Goal: Information Seeking & Learning: Check status

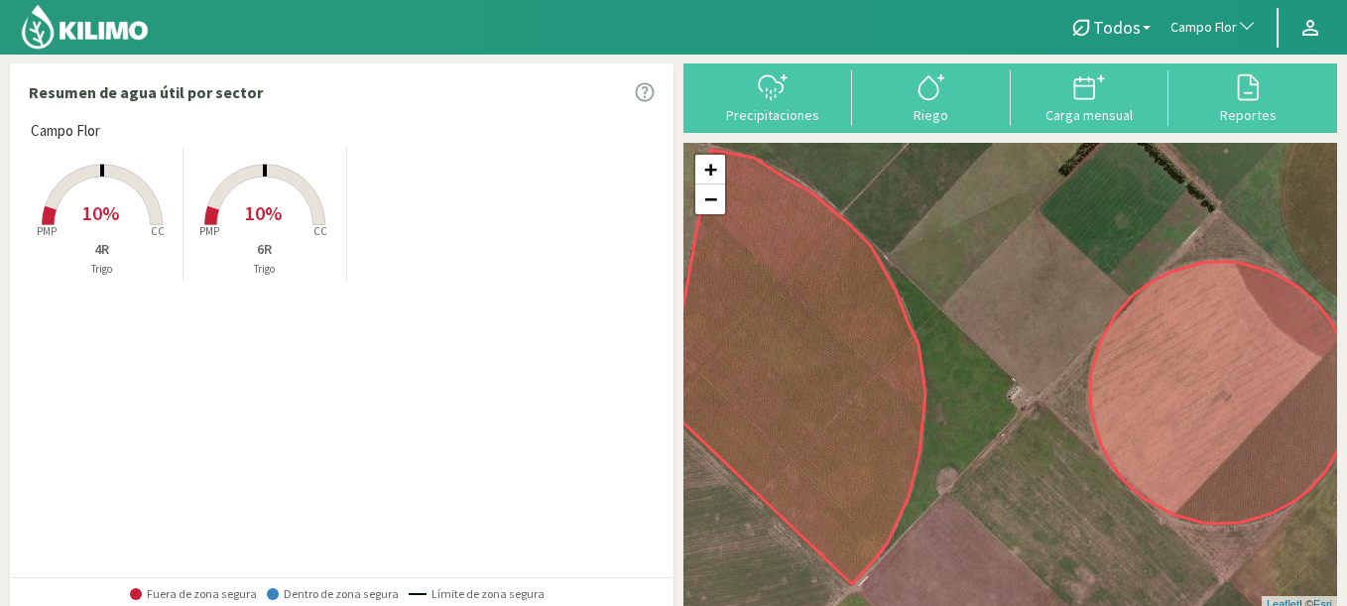
click at [279, 209] on span "10%" at bounding box center [263, 212] width 37 height 25
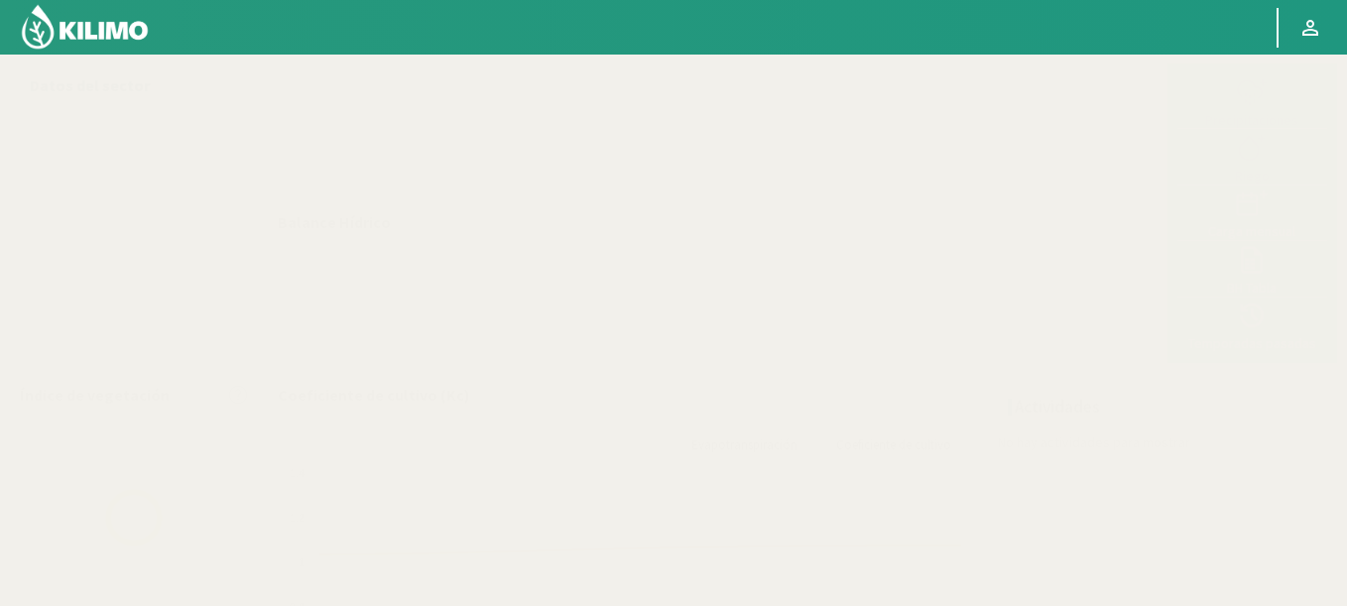
select select "44: Object"
select select "1: Object"
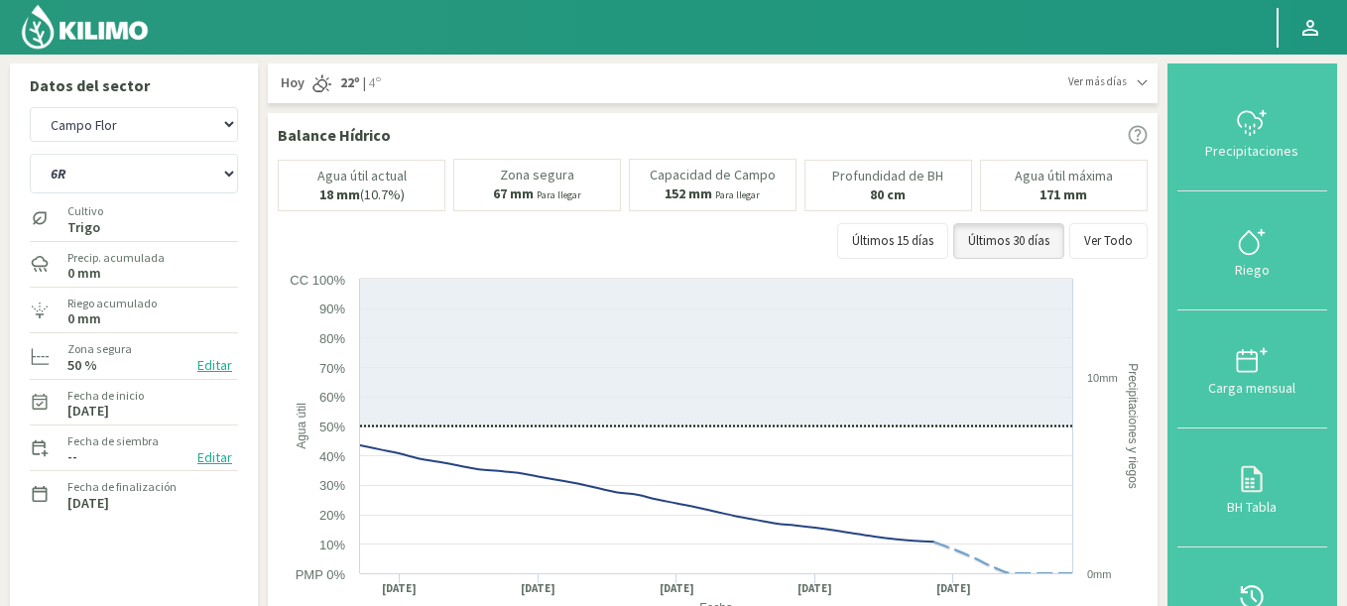
click at [106, 105] on div "Agr. Huertos de Chocalan Agrícola Bakia Agrícola [GEOGRAPHIC_DATA] - IC Agrícol…" at bounding box center [134, 124] width 208 height 45
click at [30, 107] on select "Agr. Huertos de Chocalan Agrícola Bakia Agrícola [GEOGRAPHIC_DATA] - IC Agrícol…" at bounding box center [134, 124] width 208 height 35
select select "572: Object"
select select "2: Object"
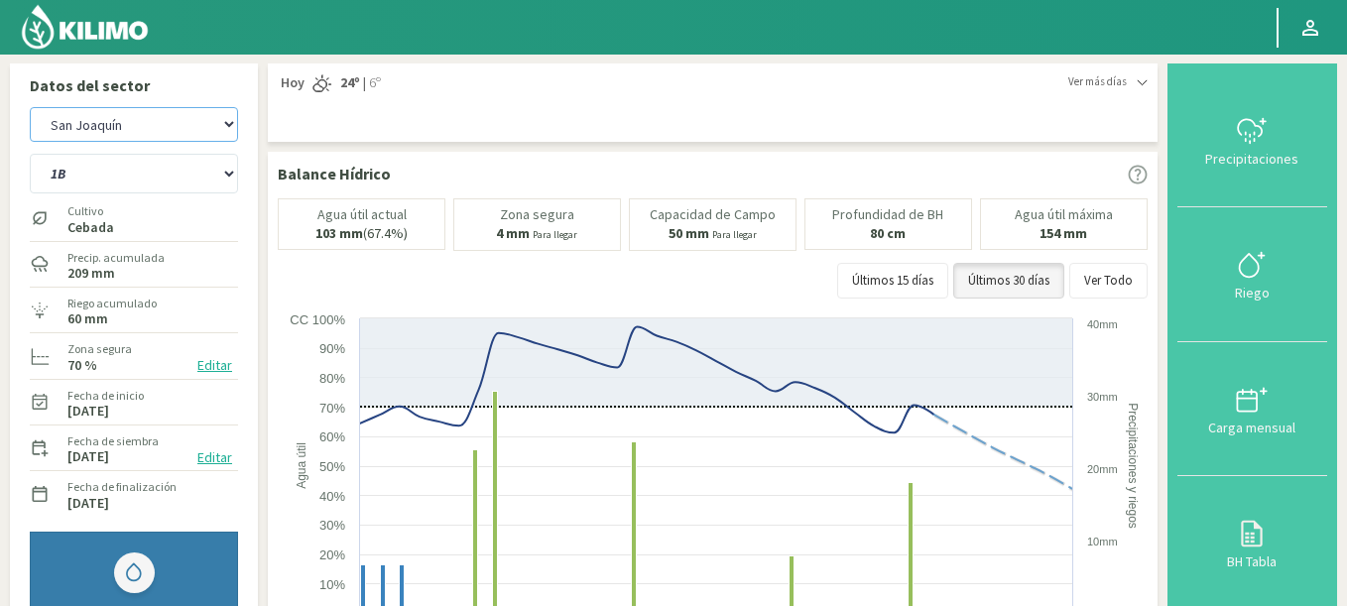
click at [30, 107] on select "Agr. Huertos de Chocalan Agrícola Bakia Agrícola [GEOGRAPHIC_DATA] - IC Agrícol…" at bounding box center [134, 124] width 208 height 35
select select "850: Object"
select select "4: Object"
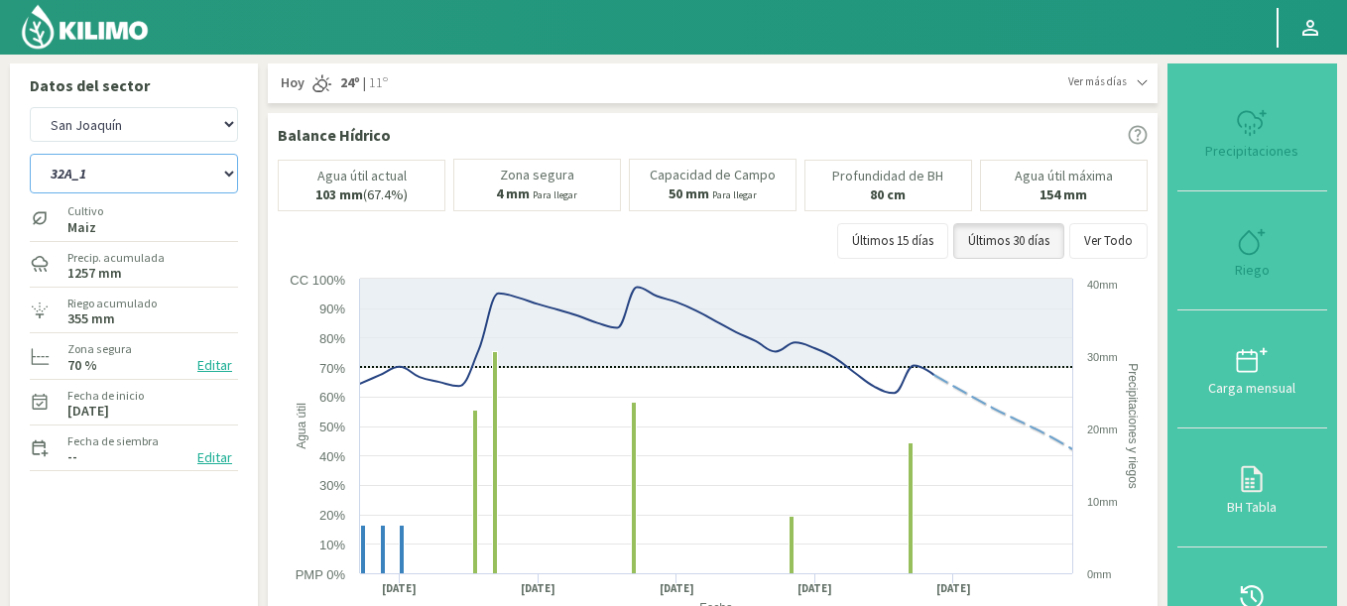
click at [110, 180] on select "32A_1 33A_1" at bounding box center [134, 174] width 208 height 40
click at [30, 107] on select "Agr. Huertos de Chocalan Agrícola Bakia Agrícola [GEOGRAPHIC_DATA] - IC Agrícol…" at bounding box center [134, 124] width 208 height 35
select select "1148: Object"
select select "6: Object"
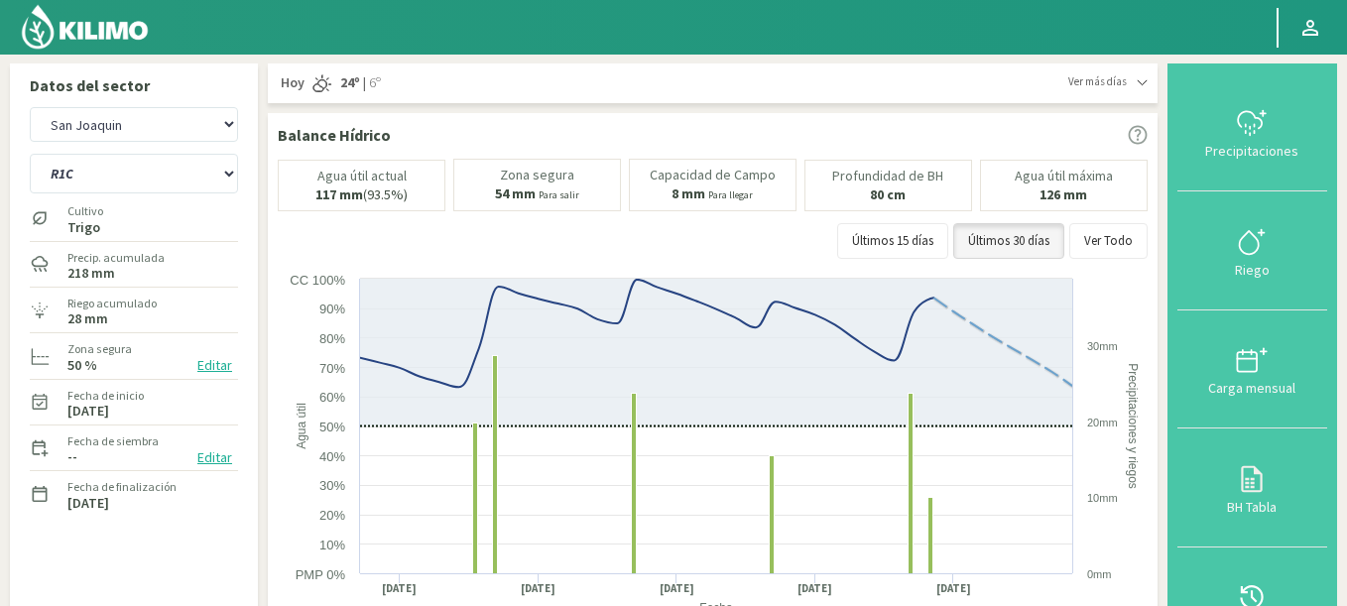
click at [1126, 216] on div "Agua útil actual 117 mm (93.5%) [PERSON_NAME] 54 mm Para salir Capacidad [PERSO…" at bounding box center [713, 214] width 870 height 110
click at [1118, 240] on button "Ver Todo" at bounding box center [1108, 241] width 78 height 36
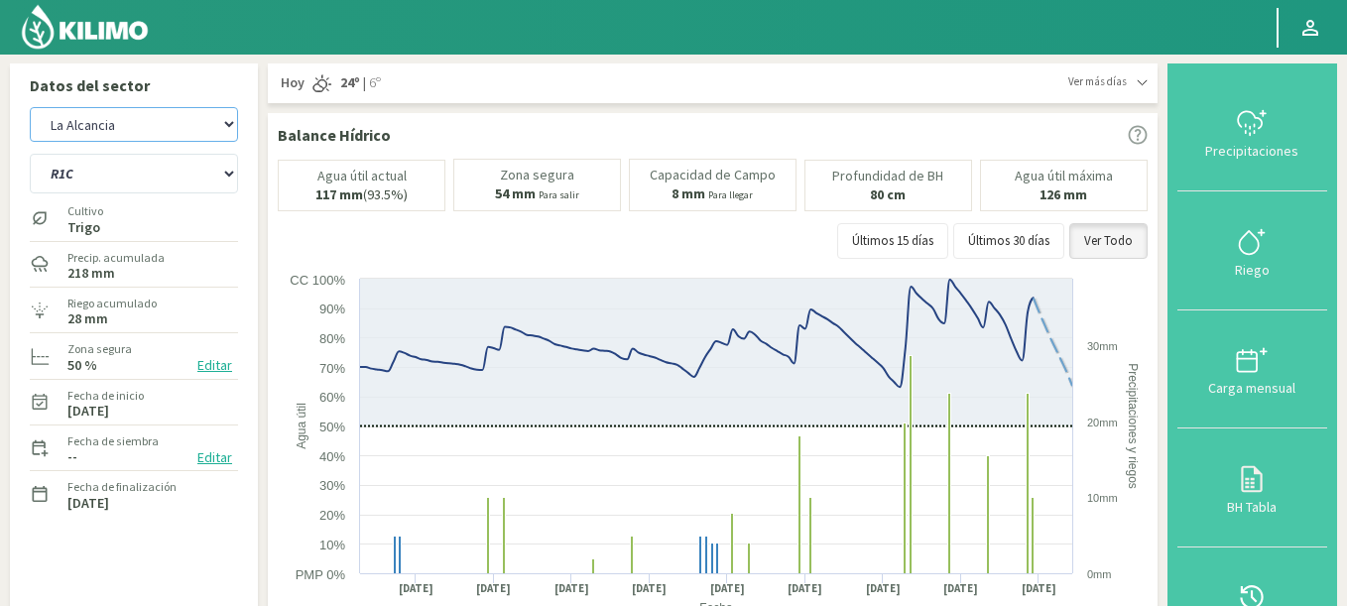
click at [30, 107] on select "Agr. Huertos de Chocalan Agrícola Bakia Agrícola [GEOGRAPHIC_DATA] - IC Agrícol…" at bounding box center [134, 124] width 208 height 35
select select "1334: Object"
select select "10: Object"
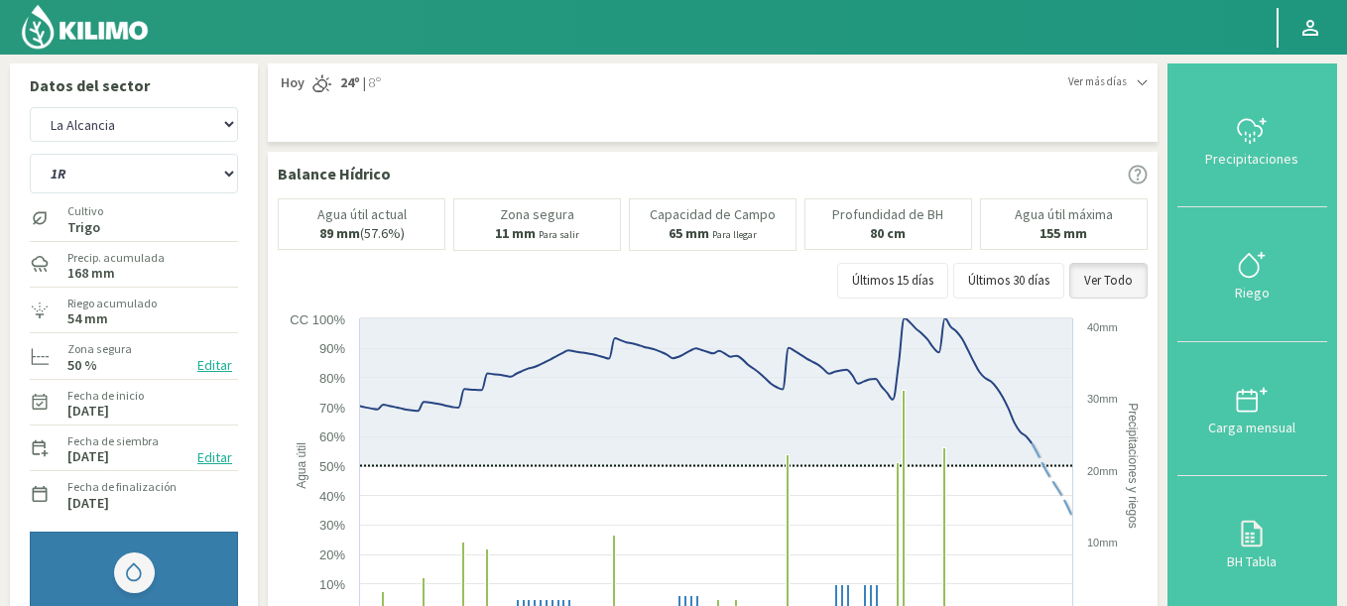
click at [1086, 77] on span "Ver más días" at bounding box center [1097, 81] width 59 height 17
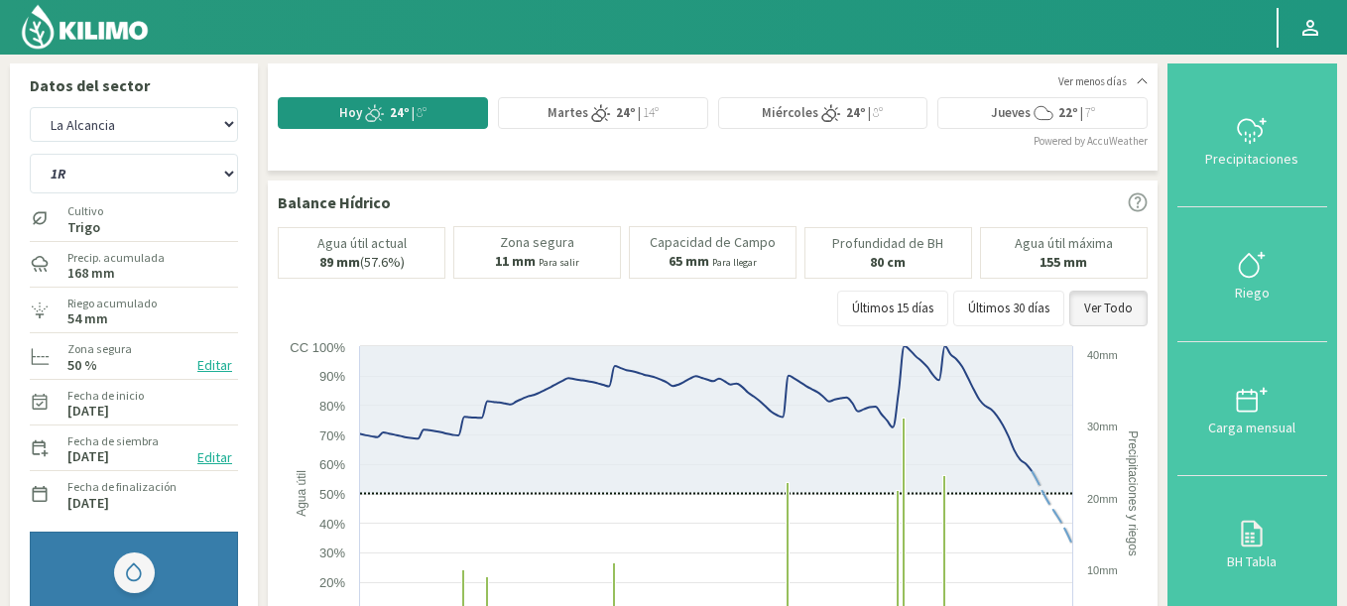
click at [102, 148] on div "1R 5R 6R" at bounding box center [134, 172] width 208 height 50
click at [94, 124] on select "Agr. Huertos de Chocalan Agrícola Bakia Agrícola [GEOGRAPHIC_DATA] - IC Agrícol…" at bounding box center [134, 124] width 208 height 35
click at [30, 107] on select "Agr. Huertos de Chocalan Agrícola Bakia Agrícola [GEOGRAPHIC_DATA] - IC Agrícol…" at bounding box center [134, 124] width 208 height 35
select select "1617: Object"
select select "13: Object"
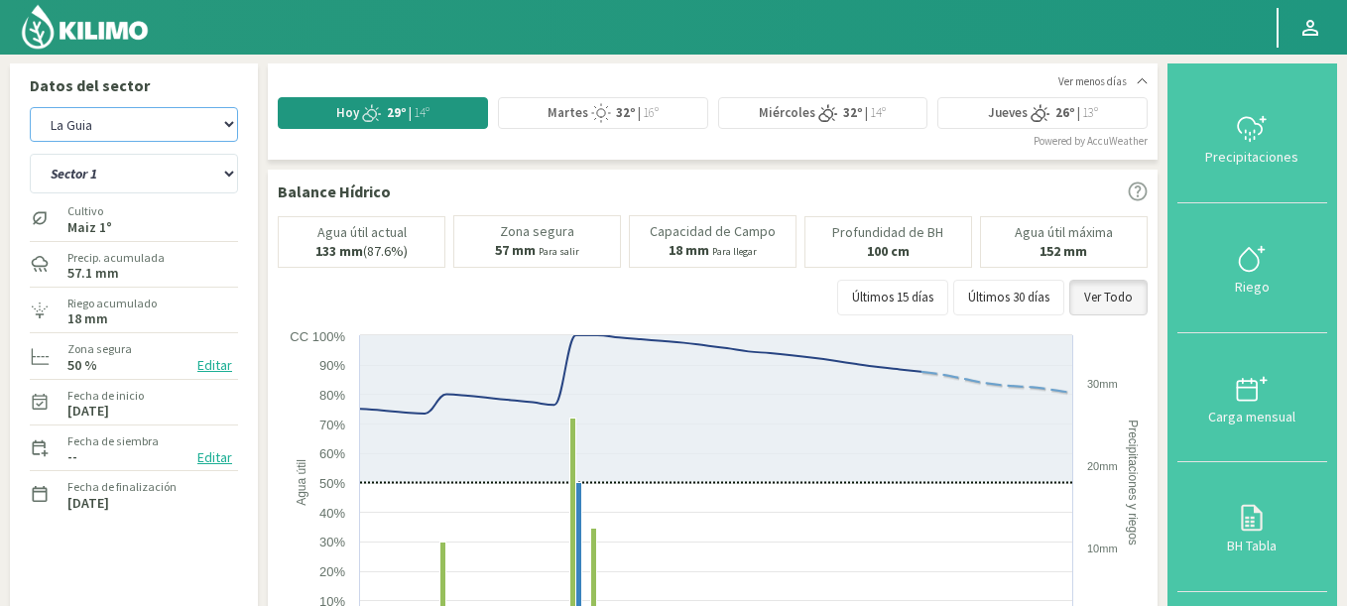
click at [30, 107] on select "Agr. Huertos de Chocalan Agrícola Bakia Agrícola [GEOGRAPHIC_DATA] - IC Agrícol…" at bounding box center [134, 124] width 208 height 35
select select "1950: Object"
select select "25: Object"
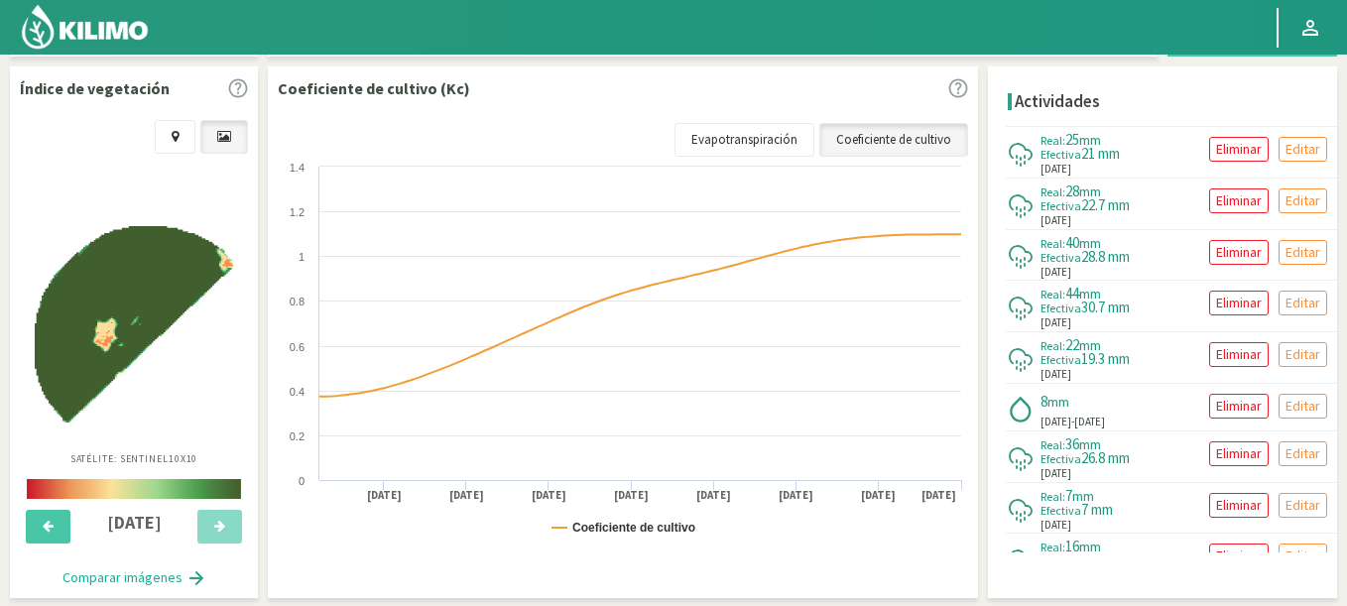
scroll to position [714, 0]
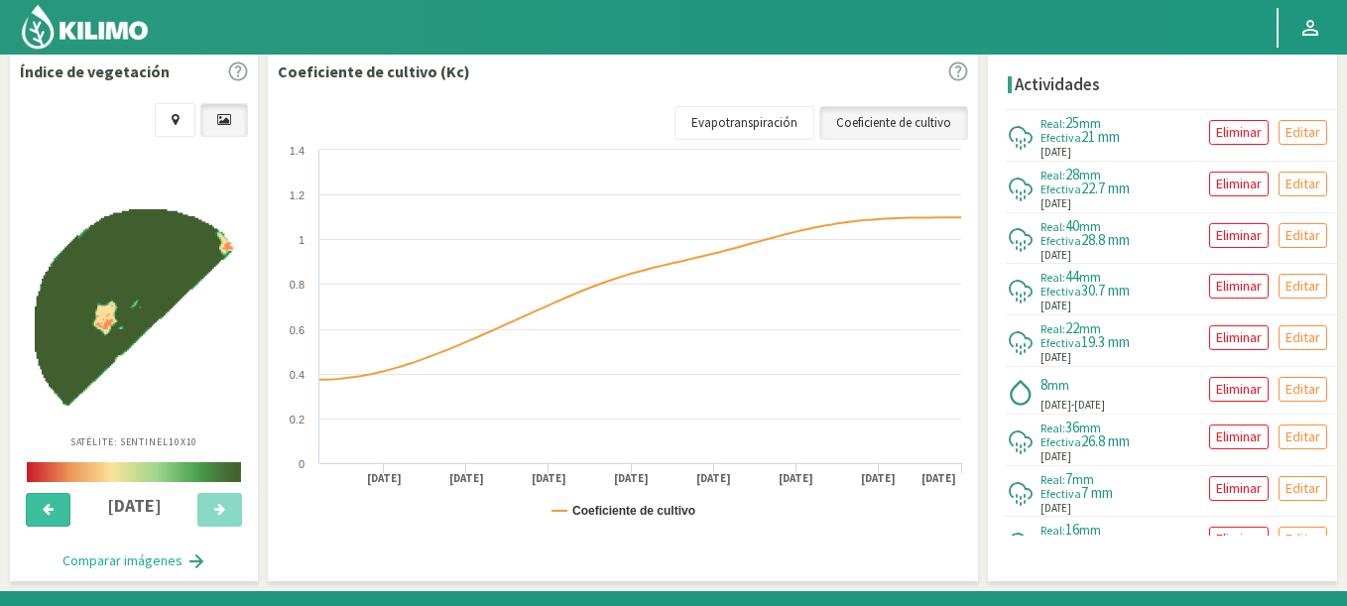
click at [31, 514] on button at bounding box center [48, 510] width 45 height 34
click at [36, 509] on button at bounding box center [48, 510] width 45 height 34
click at [215, 518] on button at bounding box center [219, 510] width 45 height 34
click at [215, 517] on button at bounding box center [219, 510] width 45 height 34
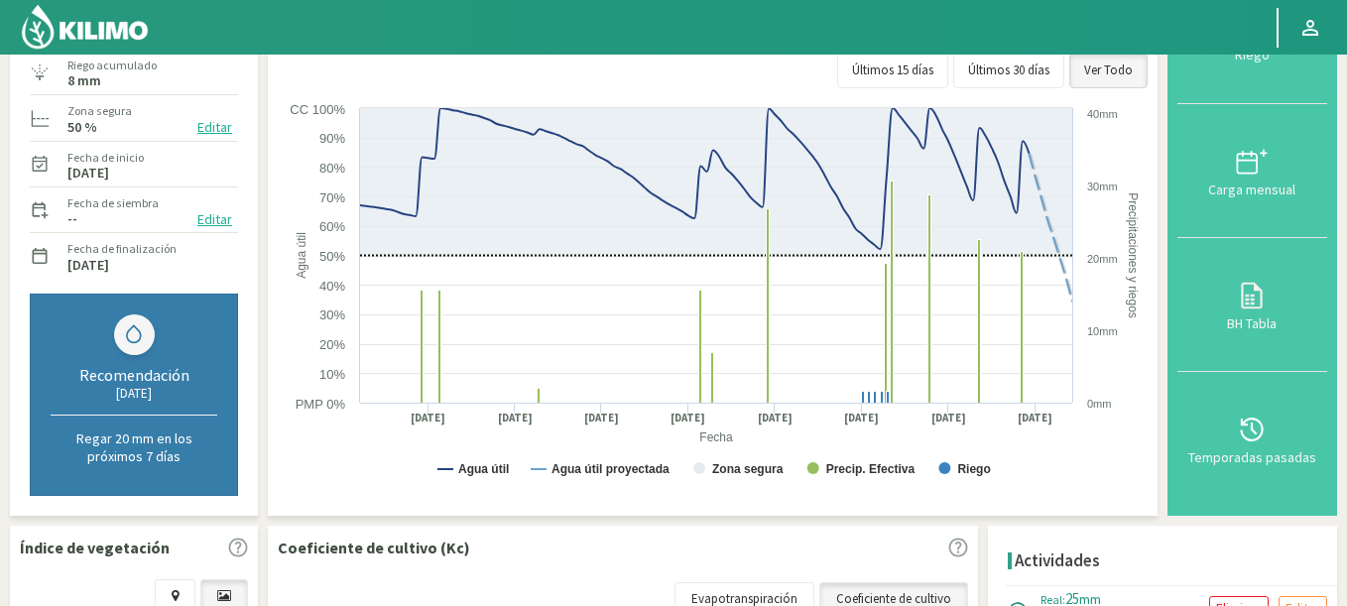
scroll to position [0, 0]
